Goal: Communication & Community: Participate in discussion

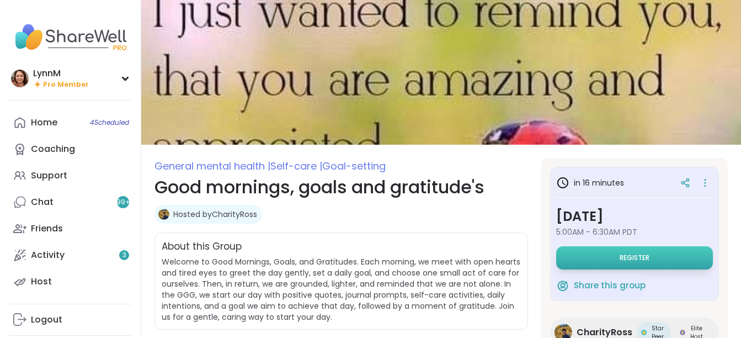
click at [596, 255] on button "Register" at bounding box center [634, 257] width 157 height 23
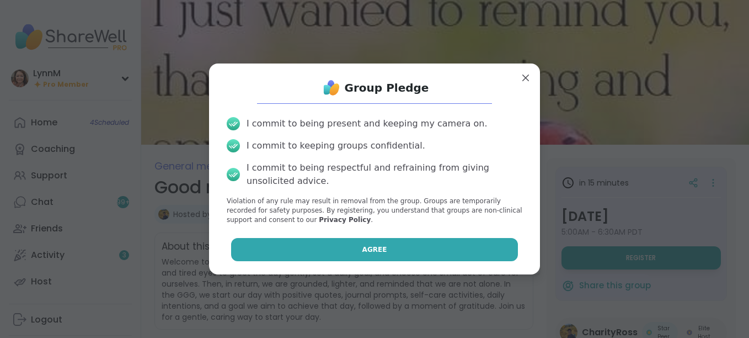
click at [448, 253] on button "Agree" at bounding box center [374, 249] width 287 height 23
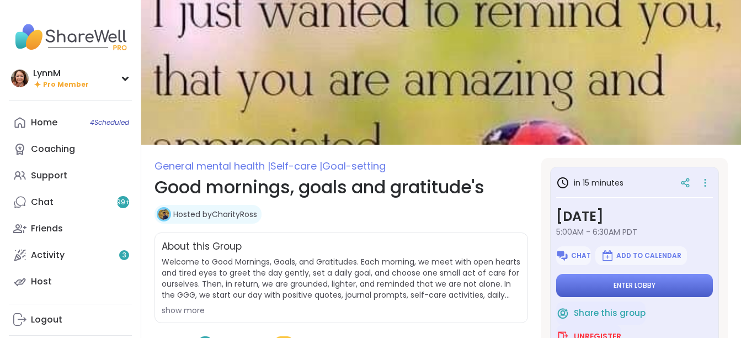
drag, startPoint x: 588, startPoint y: 288, endPoint x: 595, endPoint y: 296, distance: 9.8
click at [595, 296] on button "Enter lobby" at bounding box center [634, 285] width 157 height 23
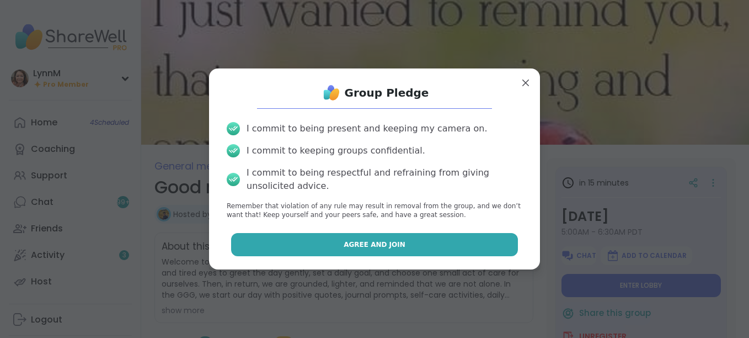
drag, startPoint x: 451, startPoint y: 242, endPoint x: 451, endPoint y: 234, distance: 7.7
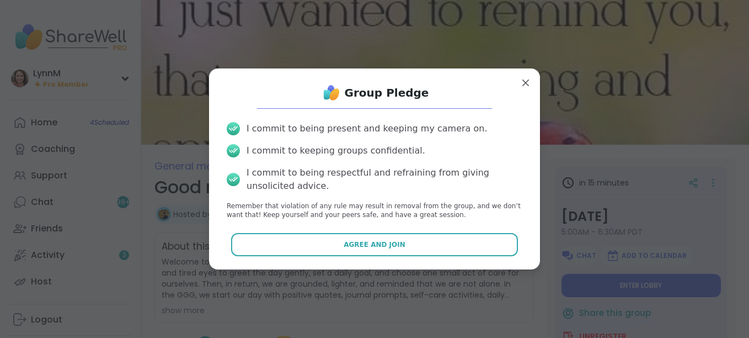
click at [451, 241] on button "Agree and Join" at bounding box center [374, 244] width 287 height 23
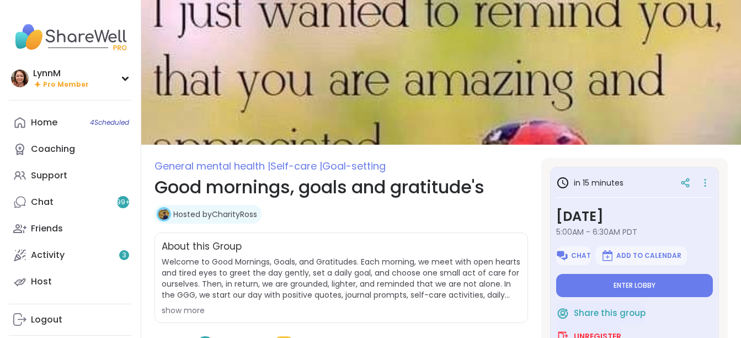
type textarea "*"
